Goal: Use online tool/utility: Use online tool/utility

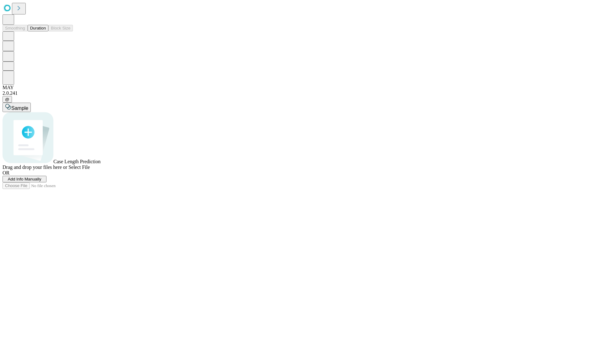
click at [46, 31] on button "Duration" at bounding box center [38, 28] width 21 height 7
click at [90, 170] on span "Select File" at bounding box center [78, 166] width 21 height 5
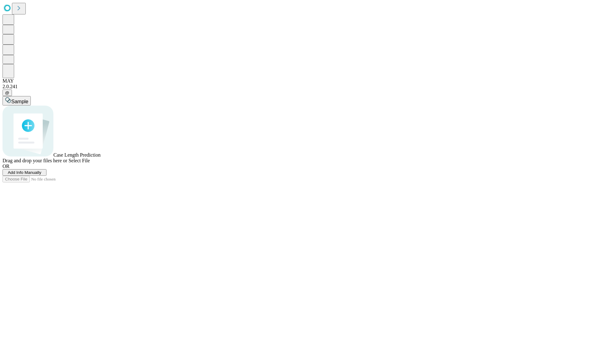
click at [90, 163] on span "Select File" at bounding box center [78, 160] width 21 height 5
